Goal: Transaction & Acquisition: Purchase product/service

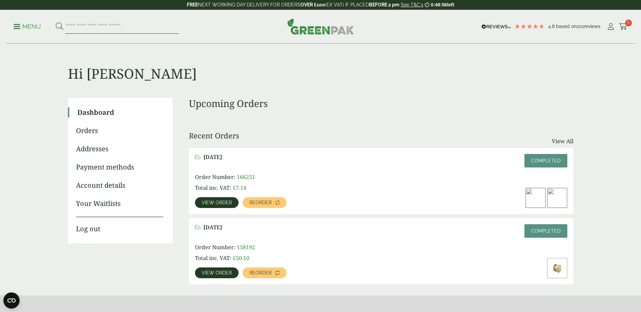
click at [88, 23] on input "search" at bounding box center [122, 27] width 114 height 14
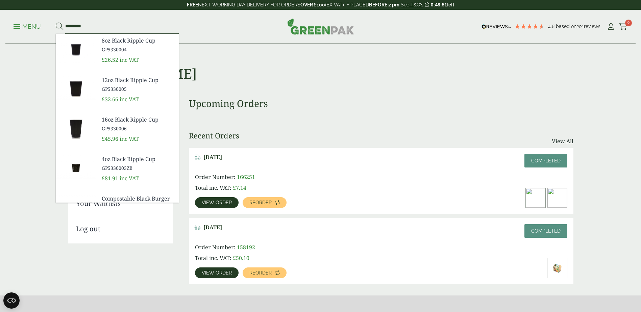
type input "*********"
click at [56, 22] on button at bounding box center [59, 26] width 7 height 9
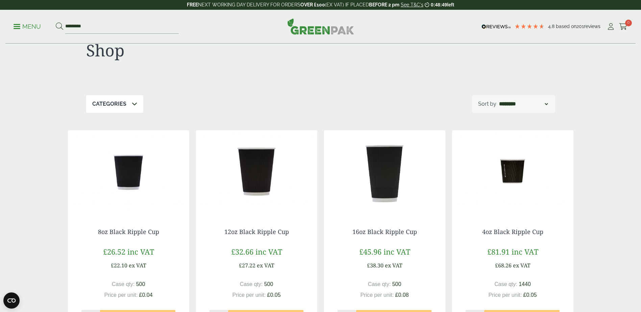
scroll to position [101, 0]
